Goal: Task Accomplishment & Management: Manage account settings

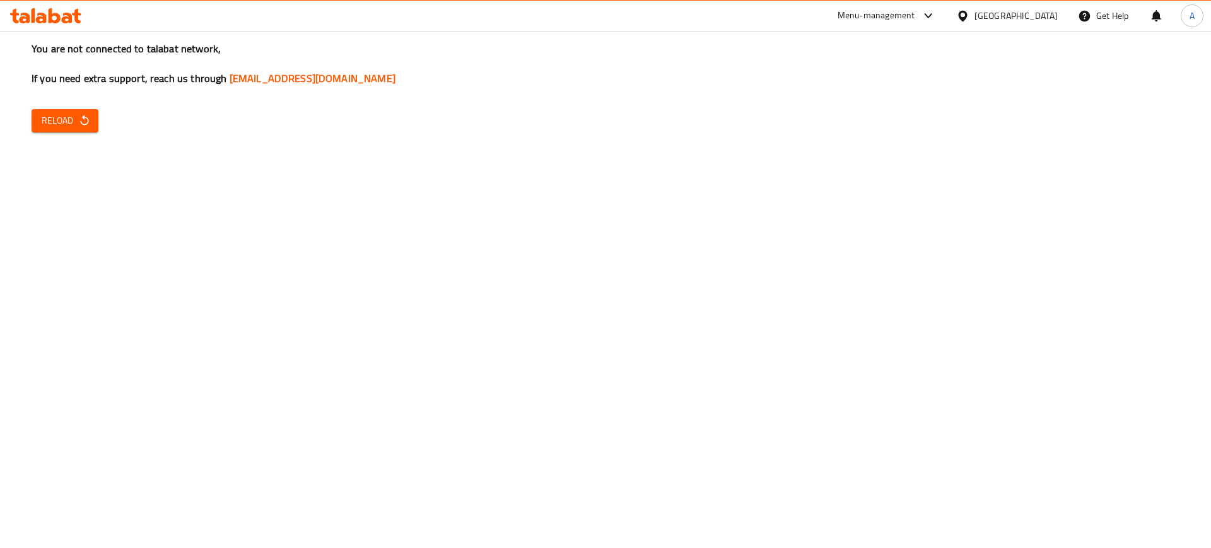
click at [974, 11] on div at bounding box center [965, 16] width 18 height 14
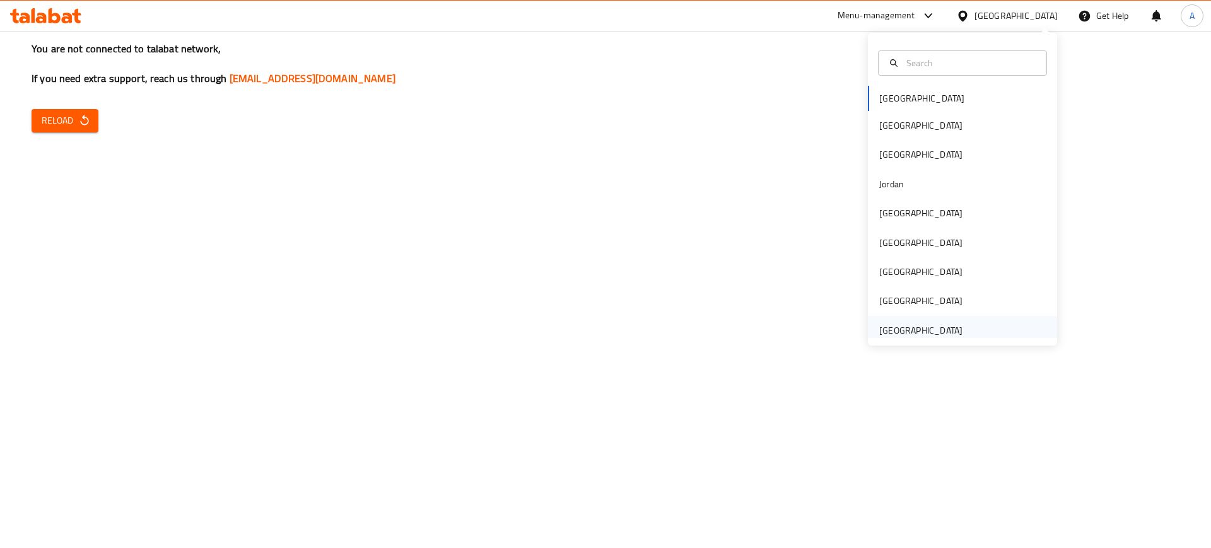
click at [893, 331] on div "[GEOGRAPHIC_DATA]" at bounding box center [920, 330] width 83 height 14
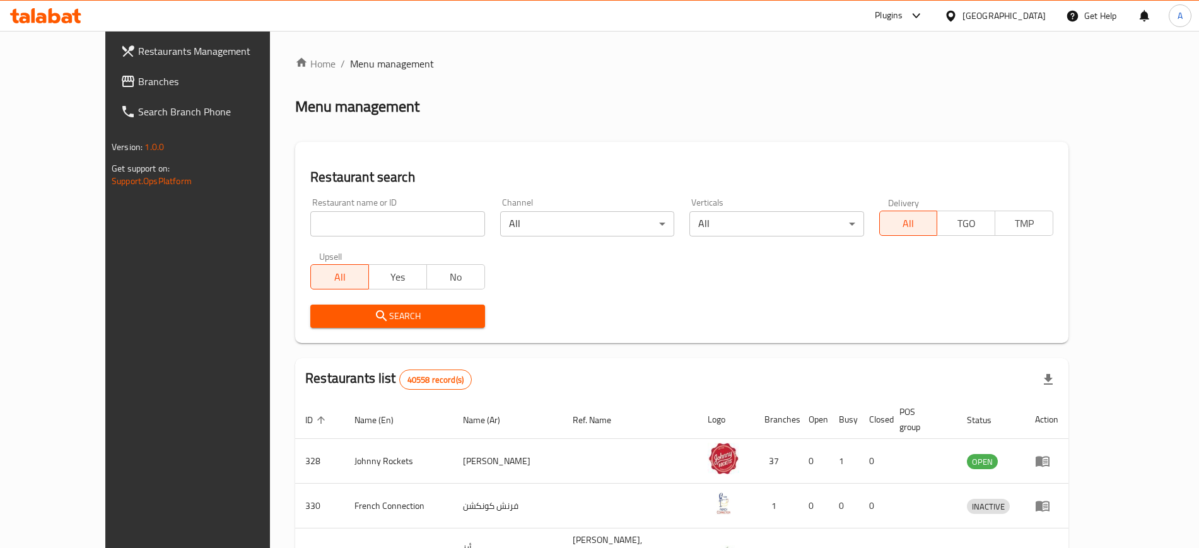
paste input "ONE TO TEN CAFE L.L.C"
click at [416, 227] on input "ONE TO TEN CAFE L.L.C" at bounding box center [397, 223] width 174 height 25
click button "Search" at bounding box center [397, 316] width 174 height 23
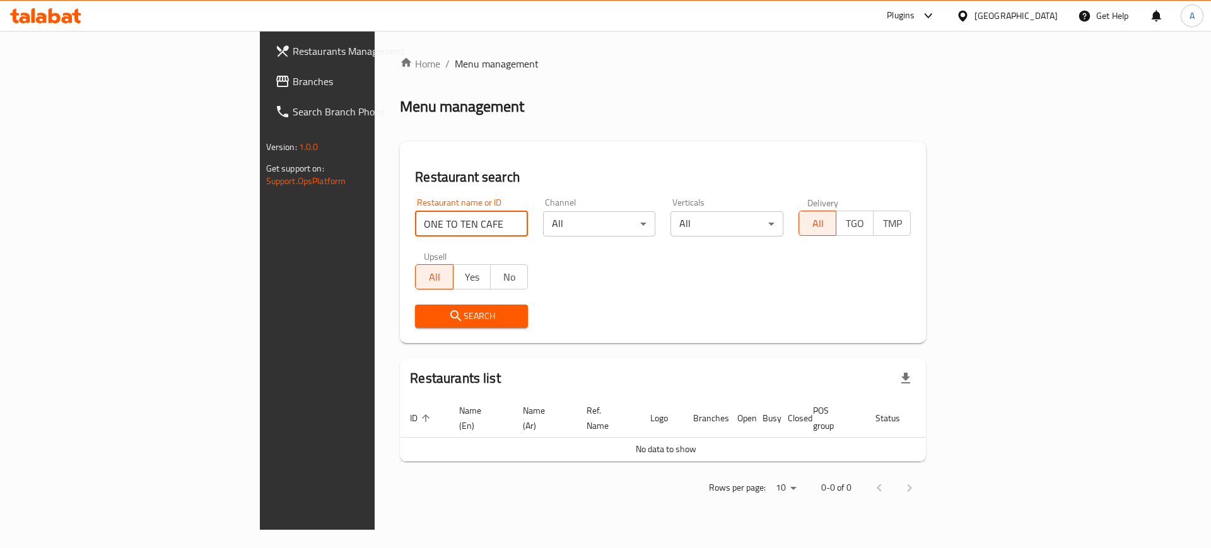
type input "ONE TO TEN CAFE"
click button "Search" at bounding box center [471, 316] width 113 height 23
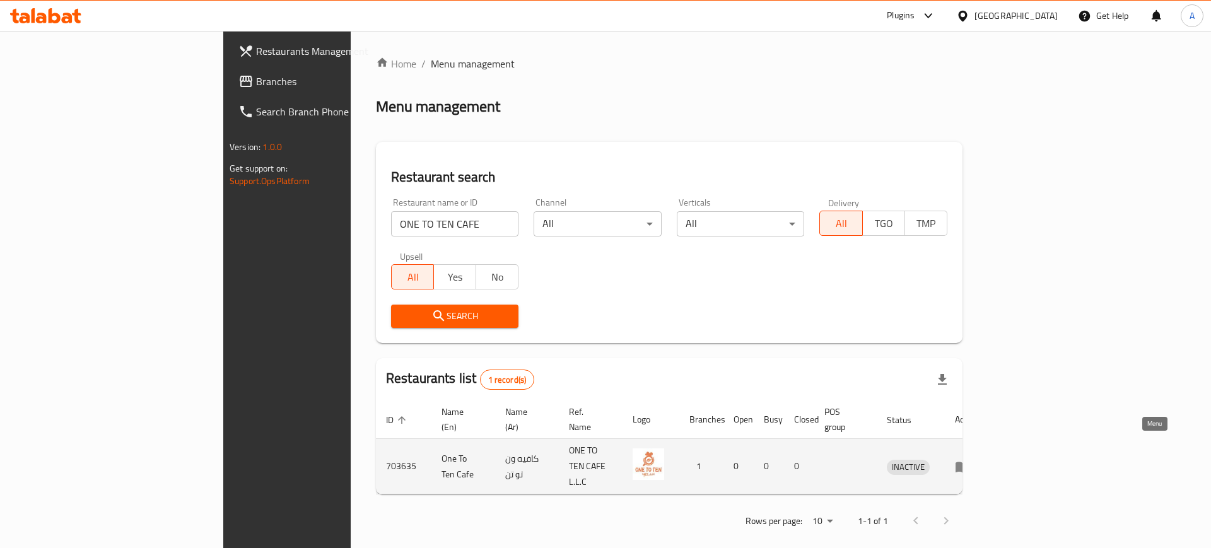
click at [969, 462] on icon "enhanced table" at bounding box center [962, 467] width 14 height 11
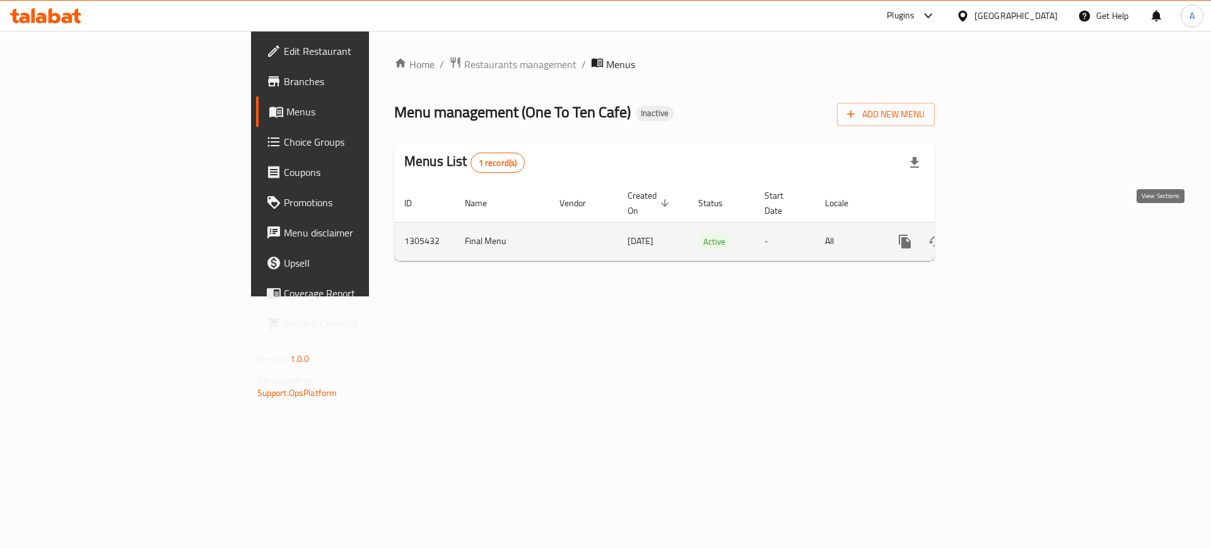
click at [1011, 226] on link "enhanced table" at bounding box center [995, 241] width 30 height 30
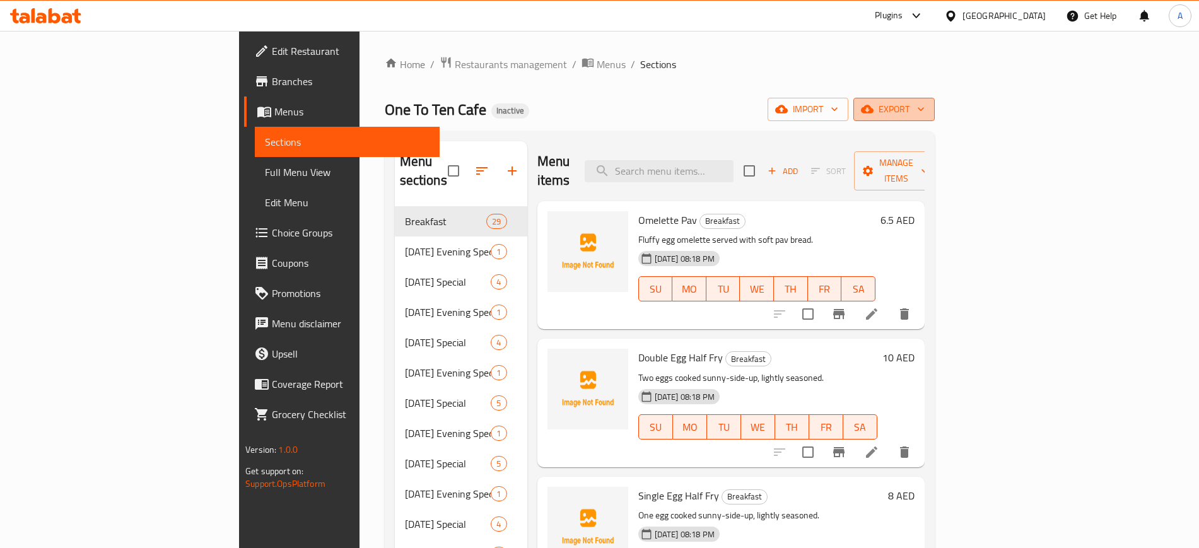
click at [927, 109] on icon "button" at bounding box center [920, 109] width 13 height 13
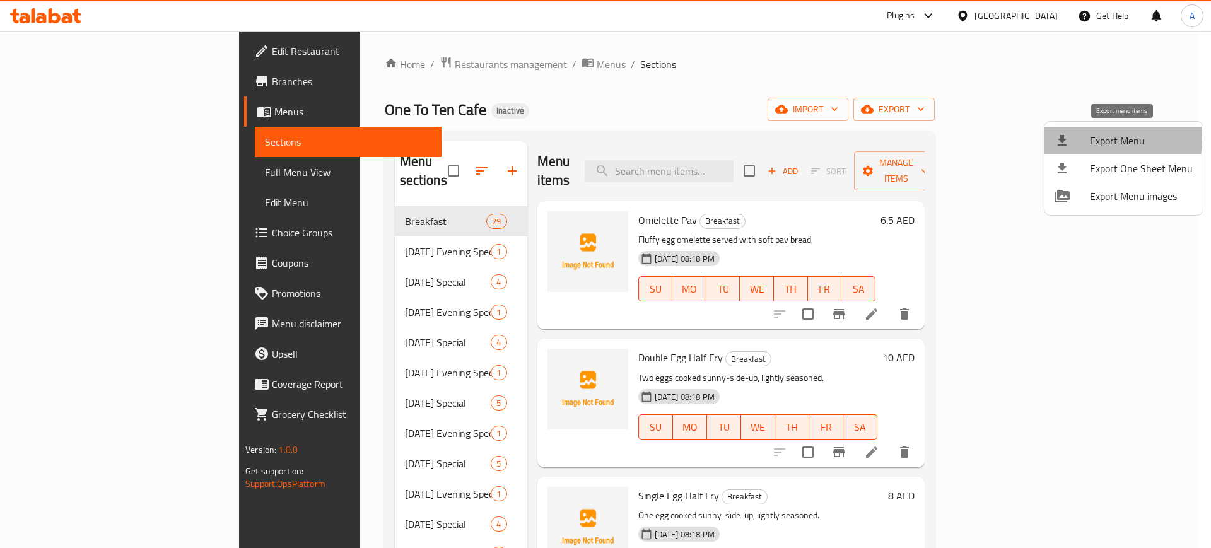
click at [1087, 139] on div at bounding box center [1071, 140] width 35 height 15
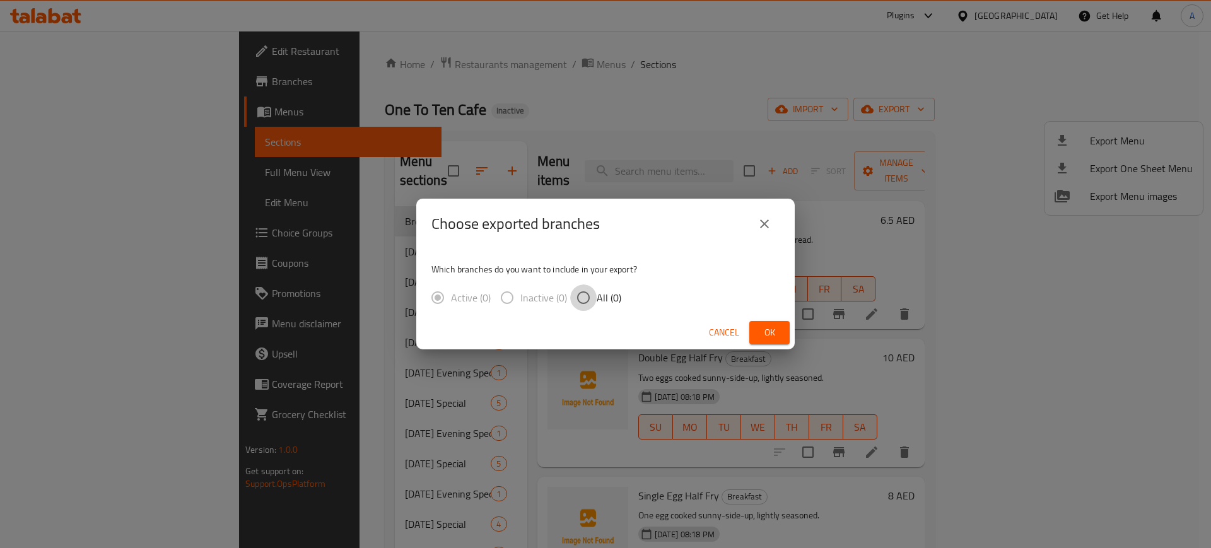
click at [574, 300] on input "All (0)" at bounding box center [583, 297] width 26 height 26
radio input "true"
click at [769, 332] on span "Ok" at bounding box center [769, 333] width 20 height 16
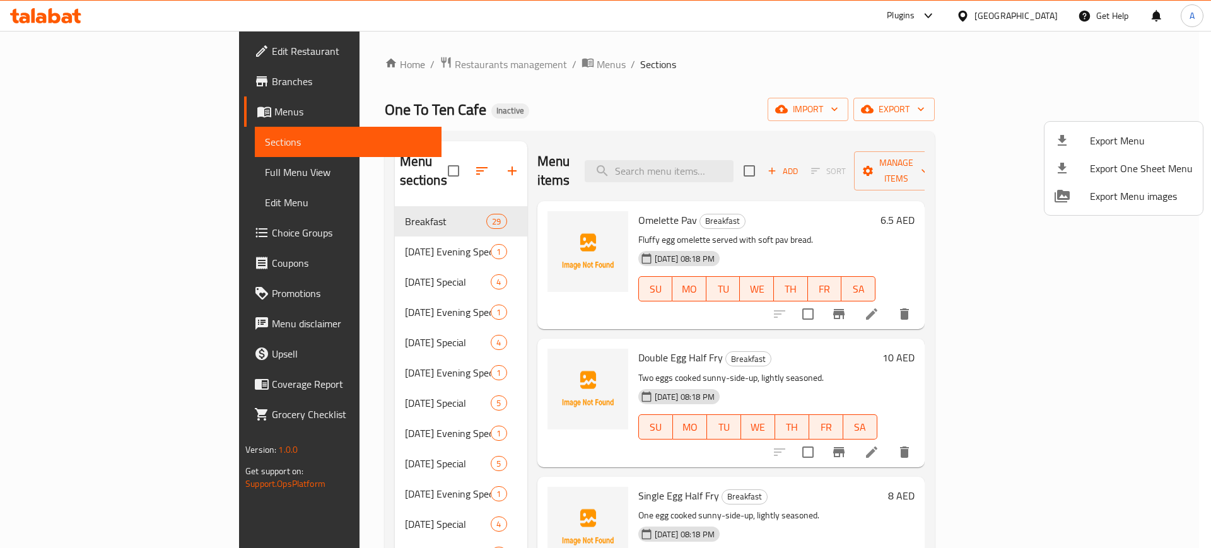
click at [73, 49] on div at bounding box center [605, 274] width 1211 height 548
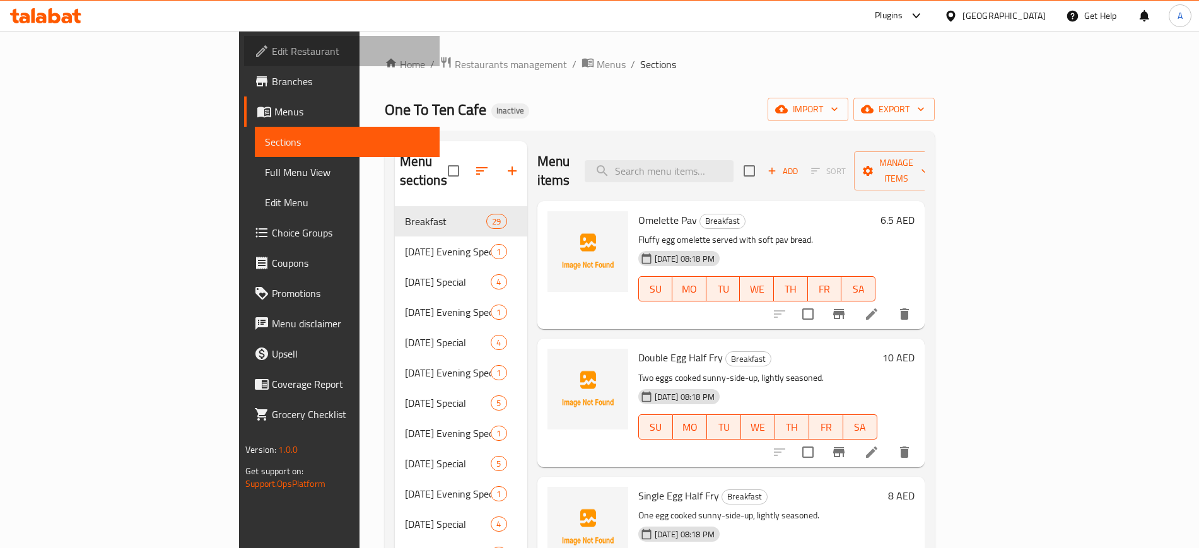
click at [272, 49] on span "Edit Restaurant" at bounding box center [350, 51] width 157 height 15
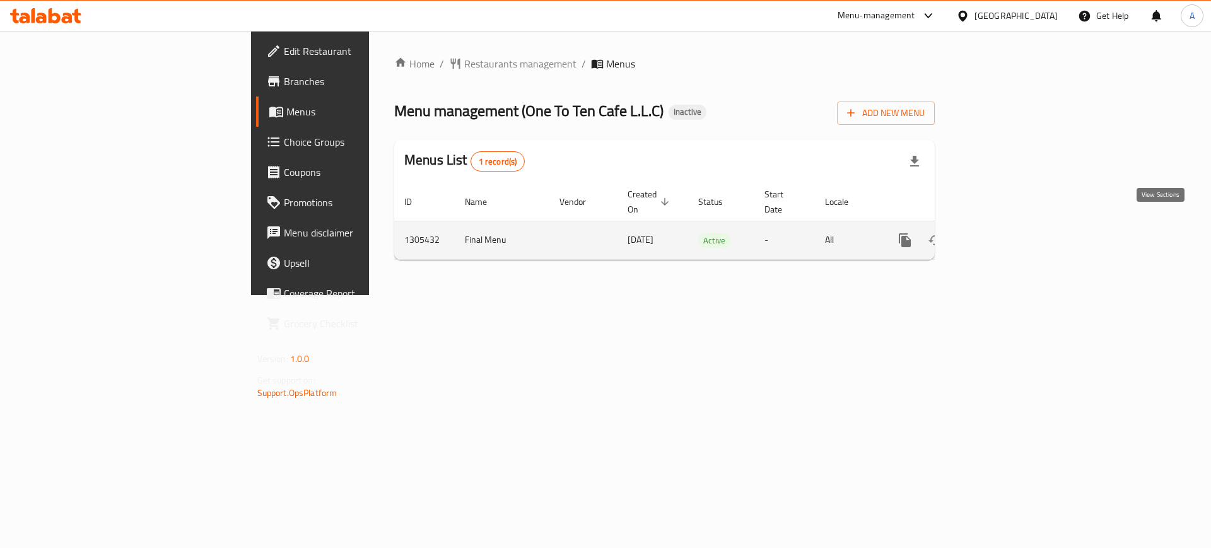
click at [1003, 233] on icon "enhanced table" at bounding box center [995, 240] width 15 height 15
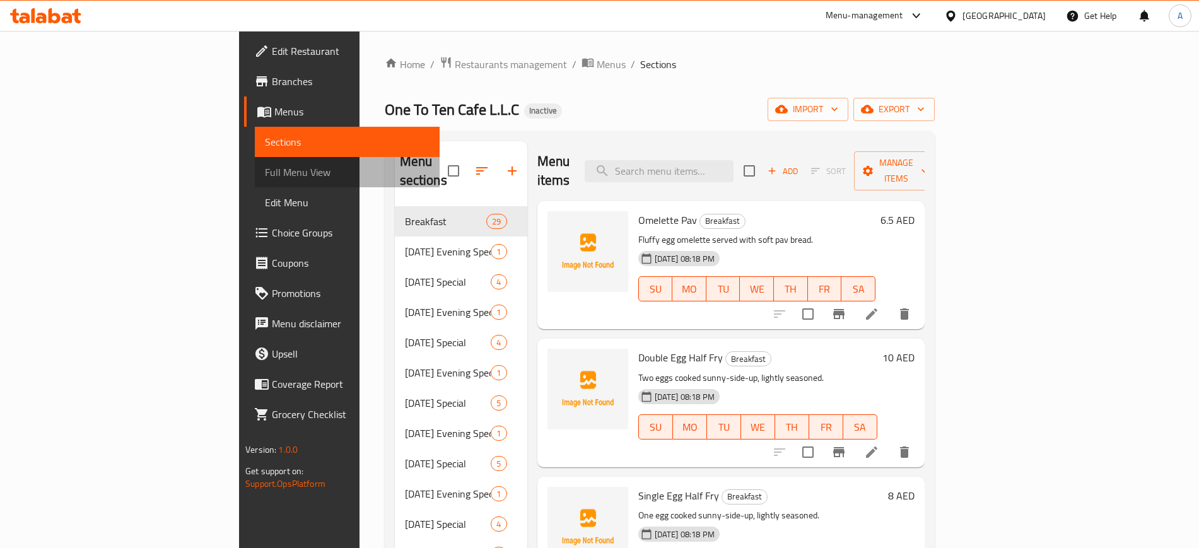
click at [265, 170] on span "Full Menu View" at bounding box center [347, 172] width 164 height 15
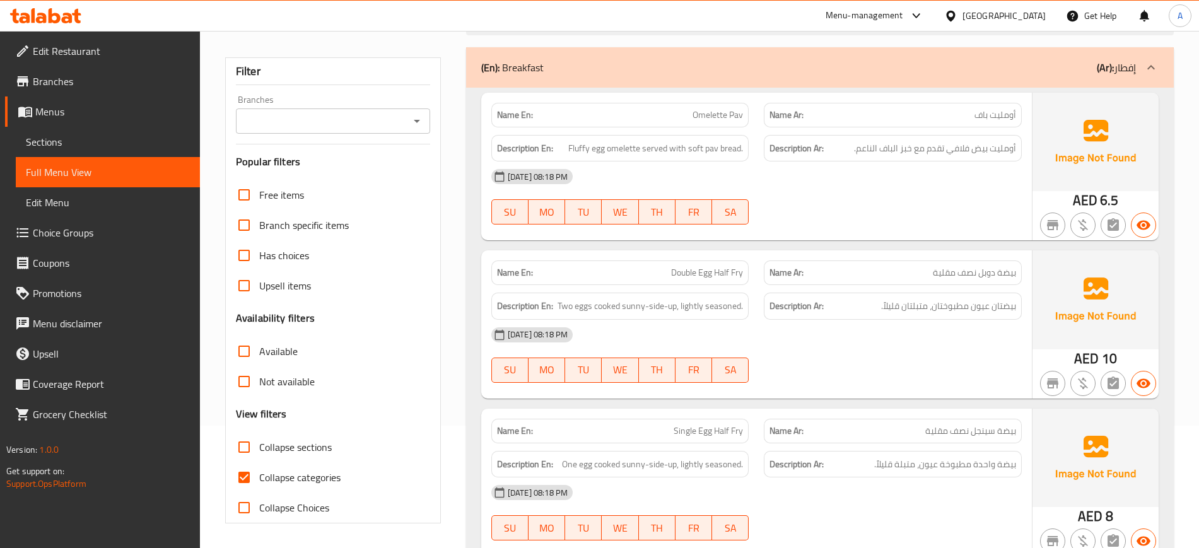
scroll to position [124, 0]
click at [243, 475] on input "Collapse categories" at bounding box center [244, 476] width 30 height 30
checkbox input "false"
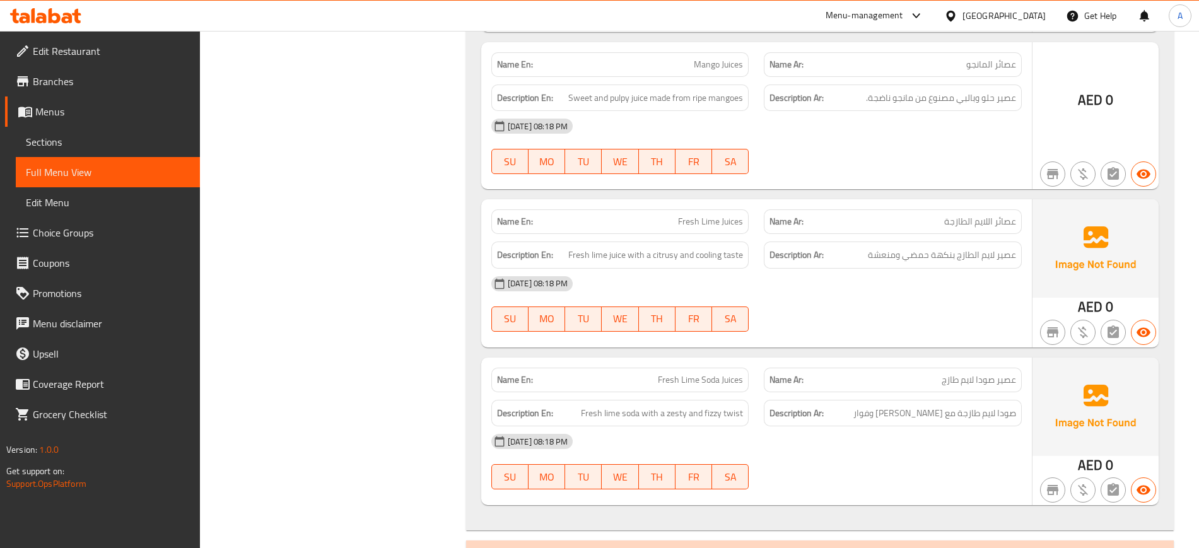
scroll to position [38640, 0]
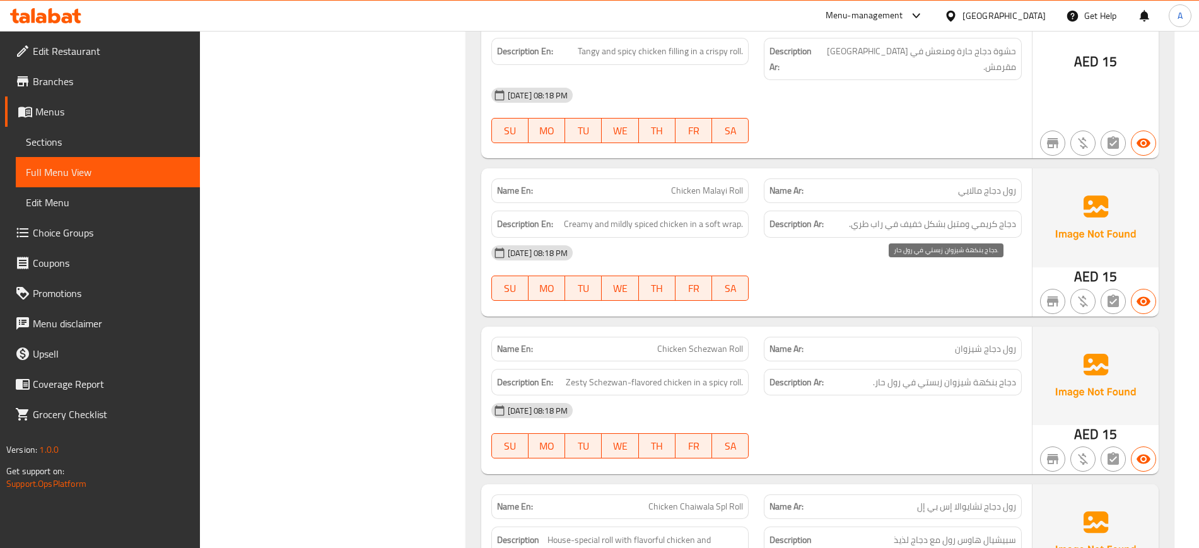
click at [931, 375] on span "دجاج بنكهة شيزوان زبستي في رول حار." at bounding box center [944, 383] width 143 height 16
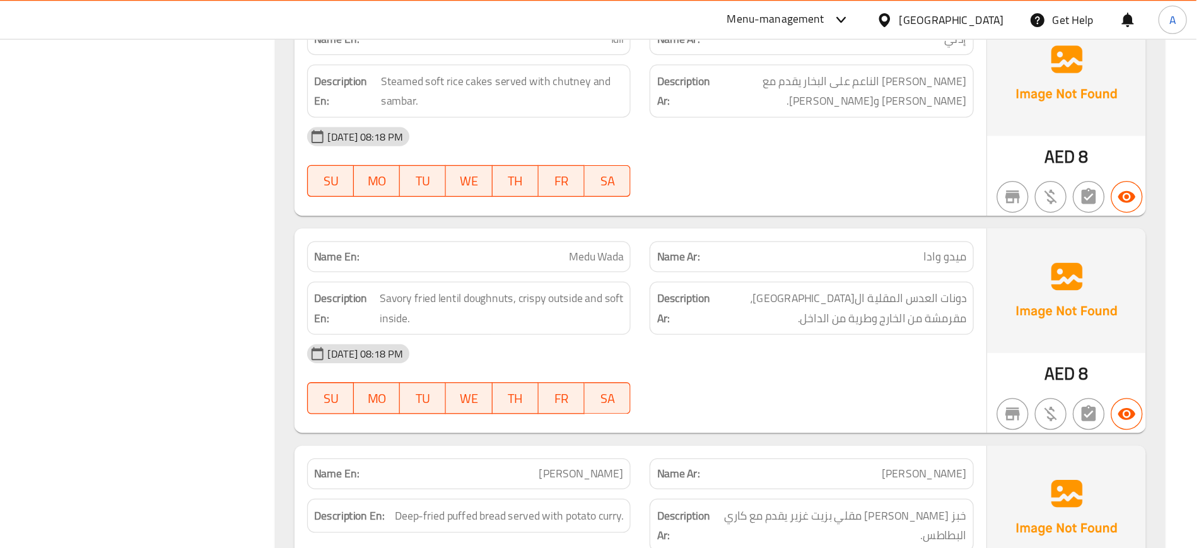
scroll to position [0, 0]
